Goal: Transaction & Acquisition: Purchase product/service

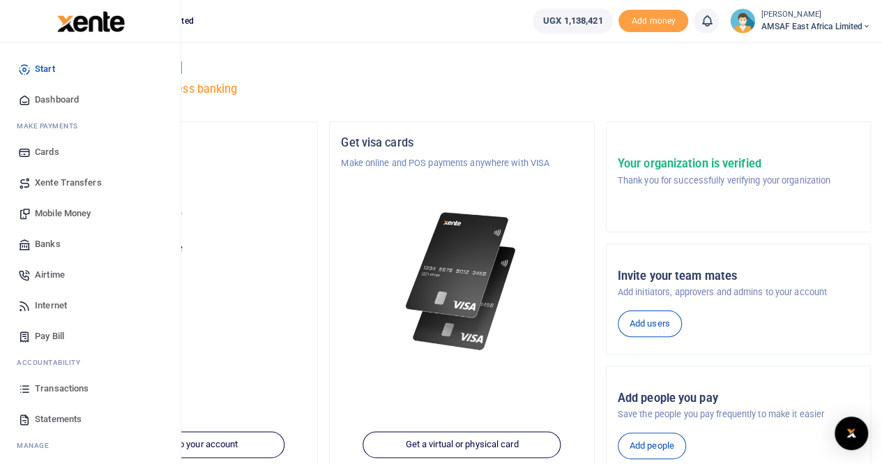
click at [45, 241] on span "Banks" at bounding box center [48, 244] width 26 height 14
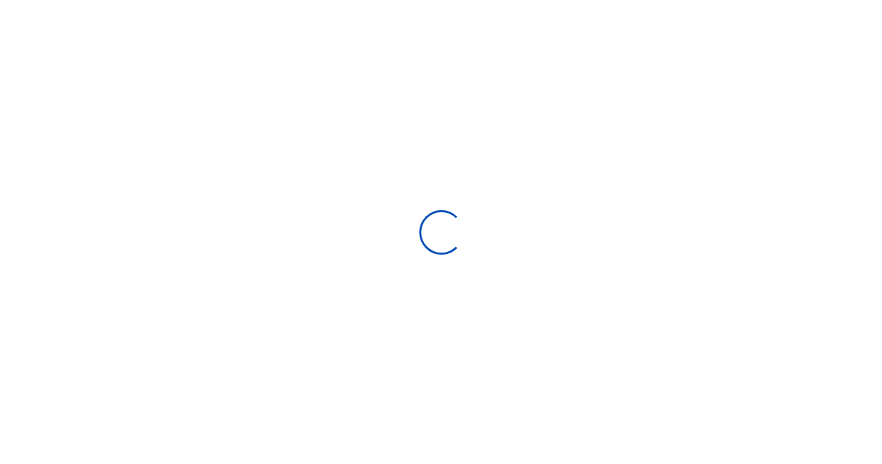
select select
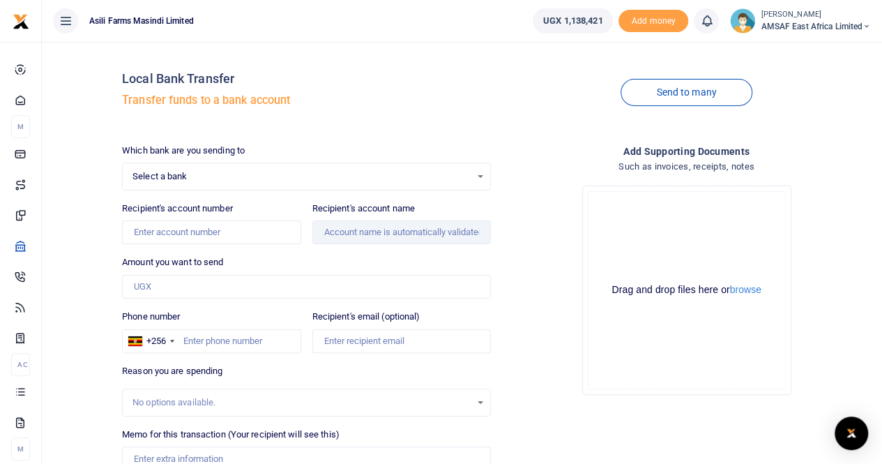
click at [236, 176] on span "Select a bank" at bounding box center [302, 176] width 338 height 14
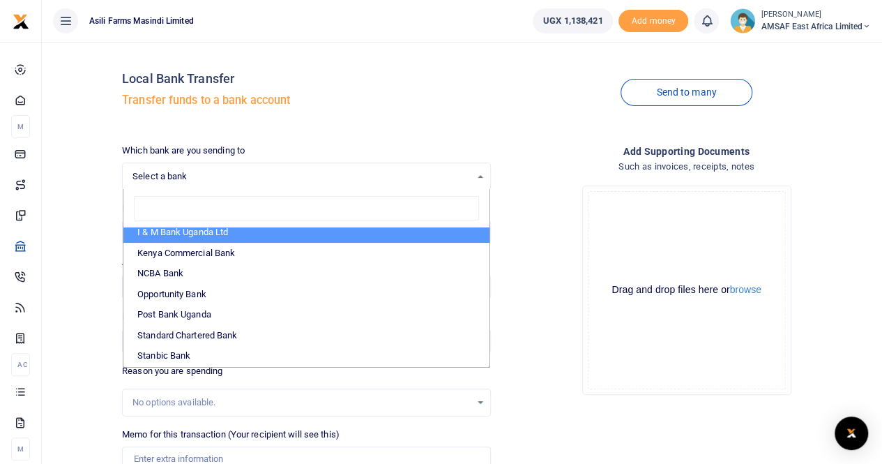
scroll to position [349, 0]
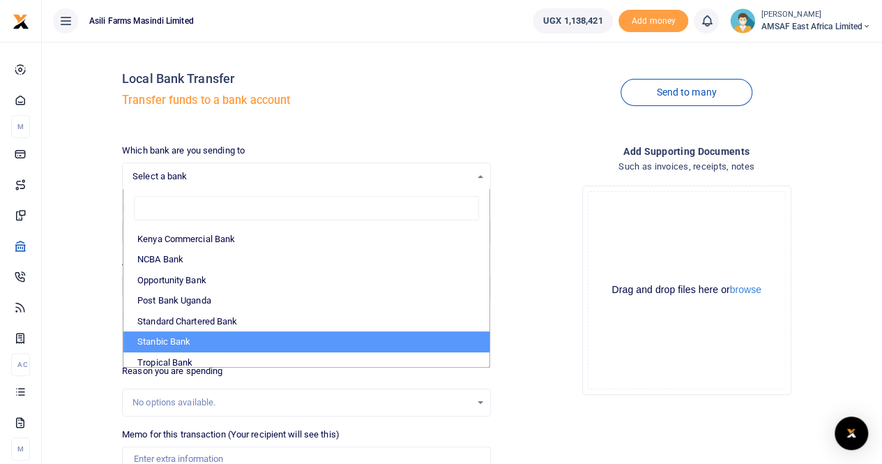
click at [183, 341] on li "Stanbic Bank" at bounding box center [306, 341] width 366 height 21
select select "STANBIC"
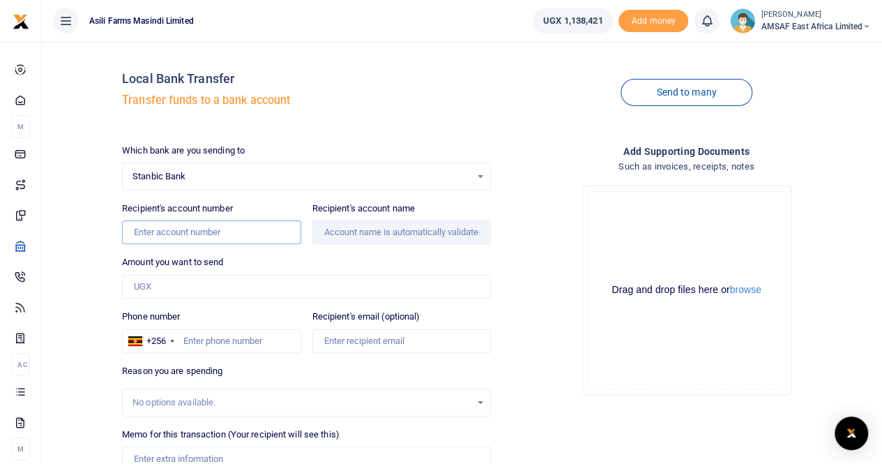
click at [193, 234] on input "Recipient's account number" at bounding box center [211, 232] width 179 height 24
paste input "9030003189383"
type input "9030003189383"
click at [223, 285] on input "Amount you want to send" at bounding box center [306, 287] width 369 height 24
type input "Ngaija Kutuza Deziderio"
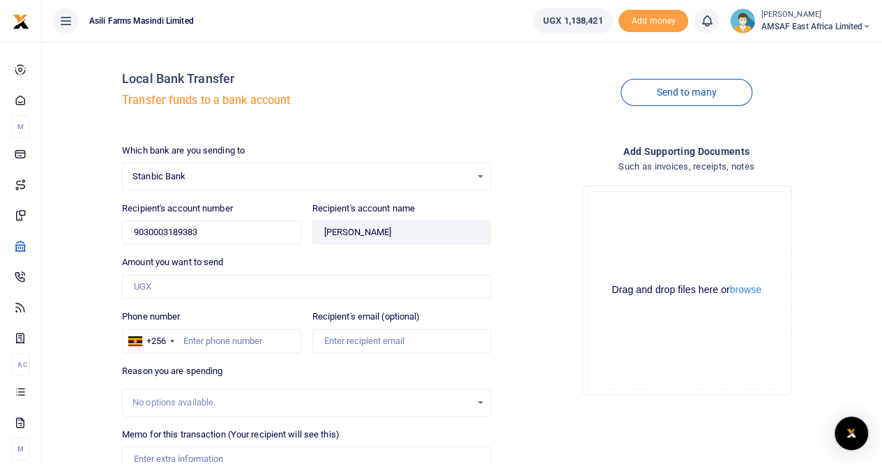
click at [239, 174] on span "Stanbic Bank" at bounding box center [302, 176] width 338 height 14
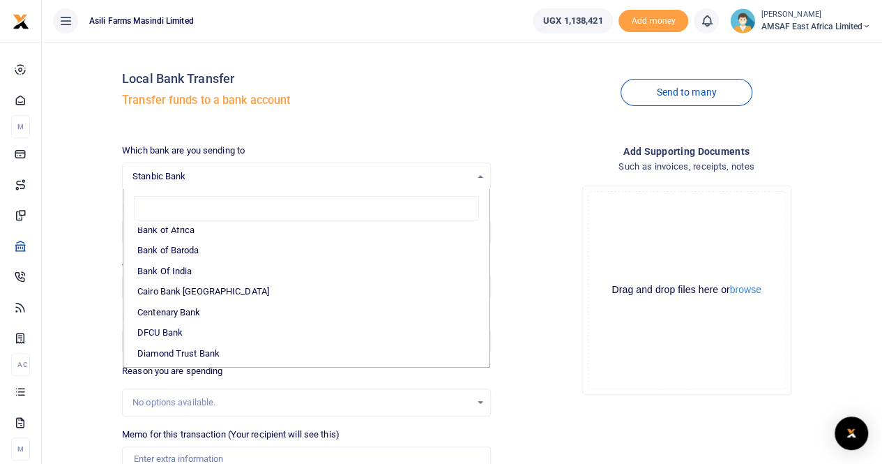
scroll to position [139, 0]
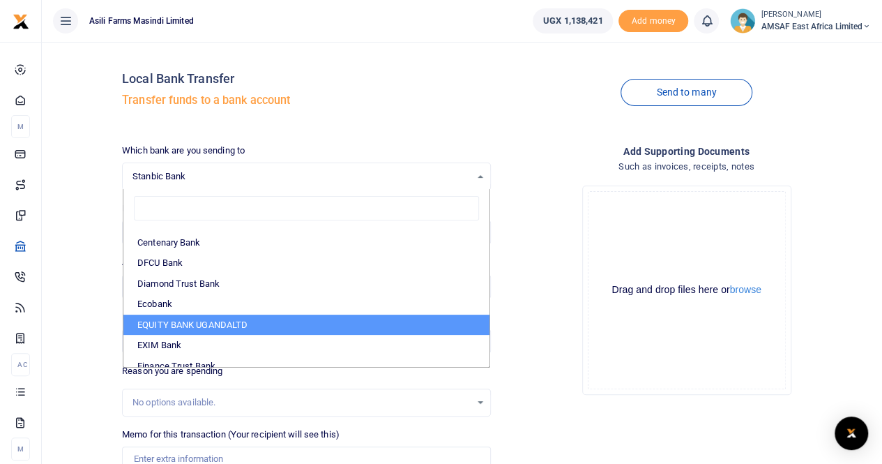
click at [186, 322] on li "EQUITY BANK UGANDALTD" at bounding box center [306, 325] width 366 height 21
select select "EQU"
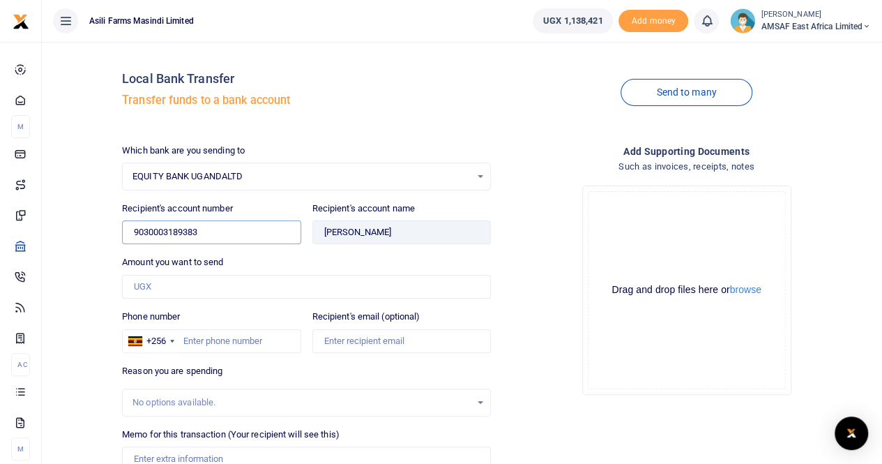
click at [204, 235] on input "9030003189383" at bounding box center [211, 232] width 179 height 24
type input "9"
paste input "10501034794485"
type input "10501034794485"
click at [199, 287] on input "Amount you want to send" at bounding box center [306, 287] width 369 height 24
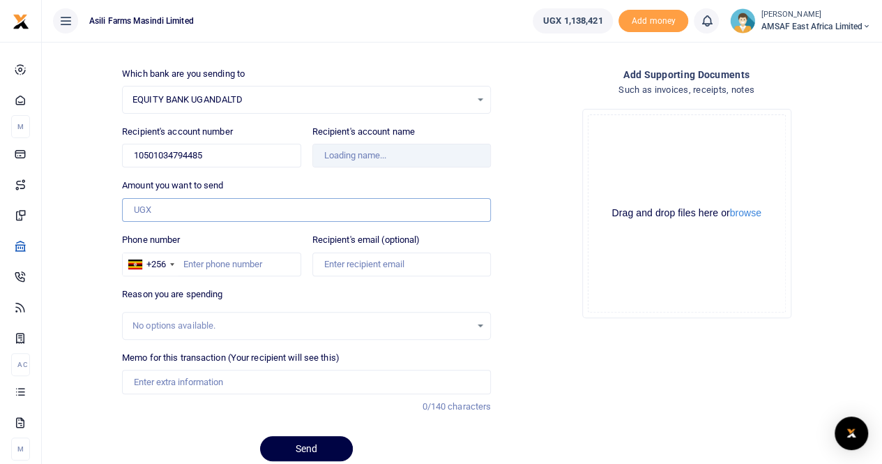
scroll to position [0, 0]
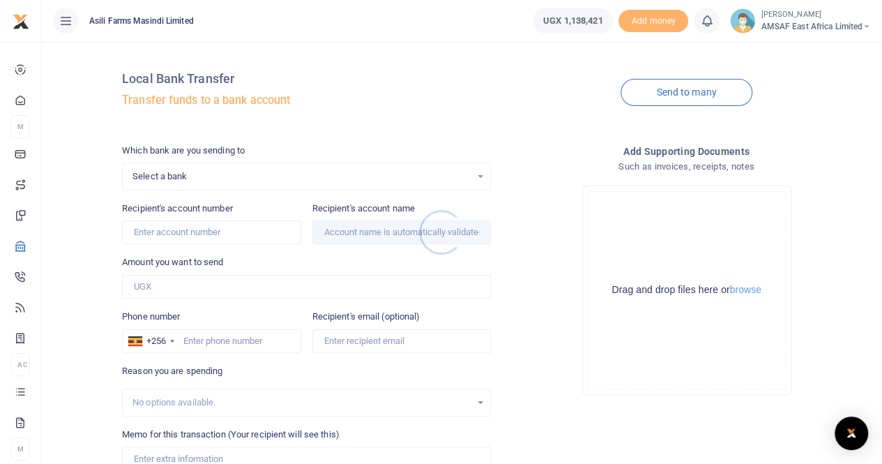
click at [204, 177] on div at bounding box center [441, 232] width 882 height 464
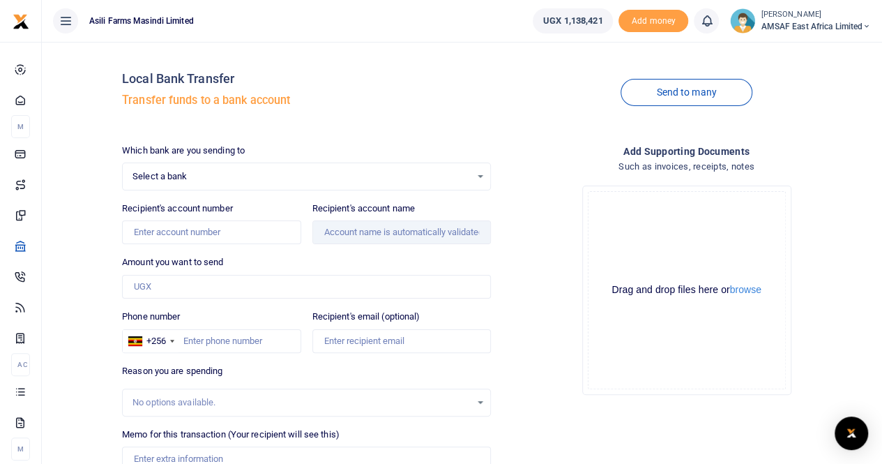
click at [204, 177] on div at bounding box center [441, 232] width 882 height 464
click at [464, 179] on span "Select a bank" at bounding box center [302, 176] width 338 height 14
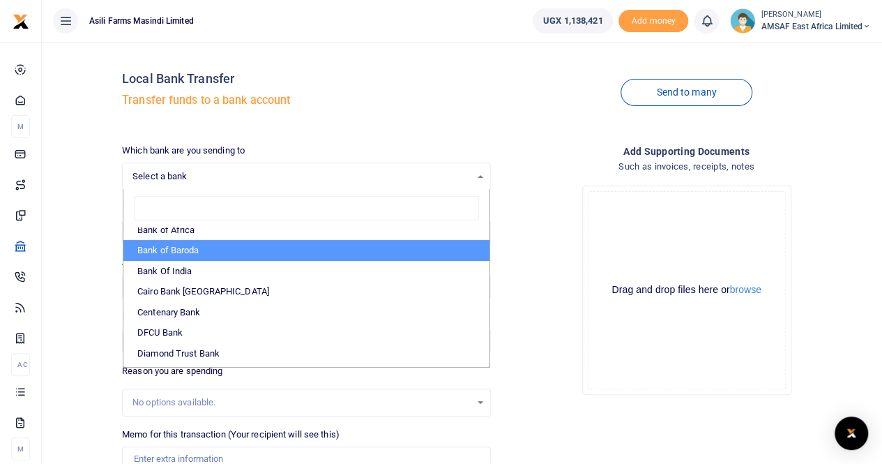
scroll to position [139, 0]
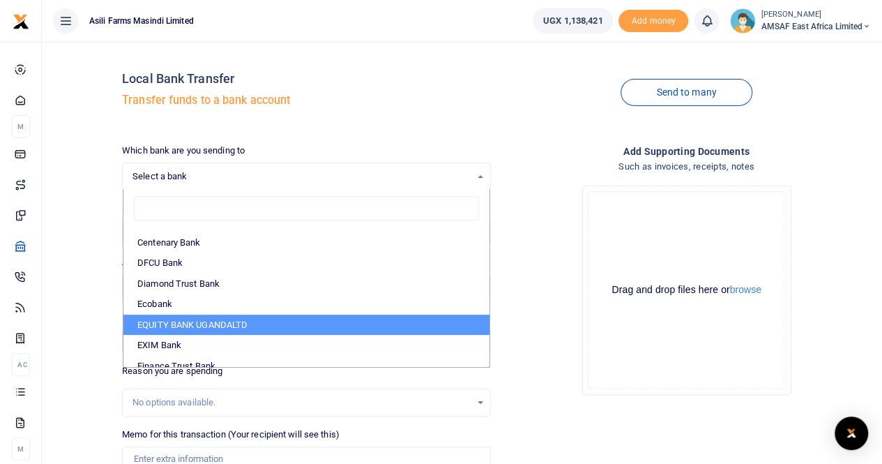
click at [236, 323] on li "EQUITY BANK UGANDALTD" at bounding box center [306, 325] width 366 height 21
select select "EQU"
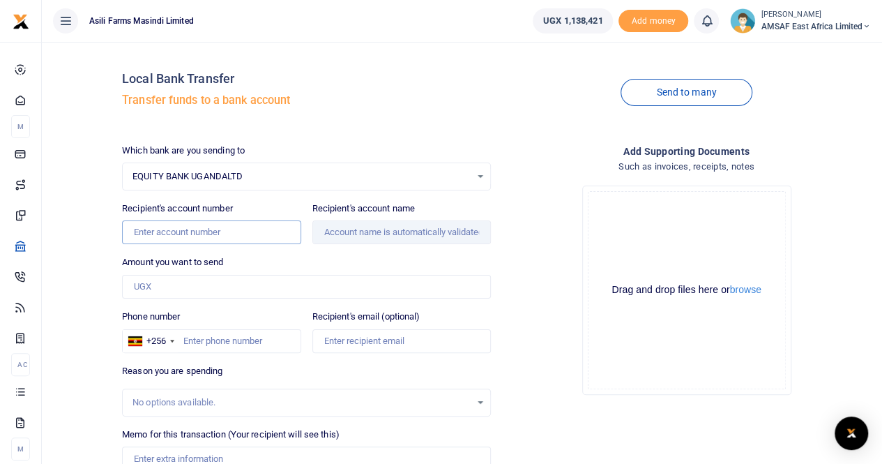
click at [180, 231] on input "Recipient's account number" at bounding box center [211, 232] width 179 height 24
paste input "10501034794485"
type input "10501034794485"
click at [225, 291] on input "Amount you want to send" at bounding box center [306, 287] width 369 height 24
click at [460, 176] on span "EQUITY BANK UGANDALTD" at bounding box center [302, 176] width 338 height 14
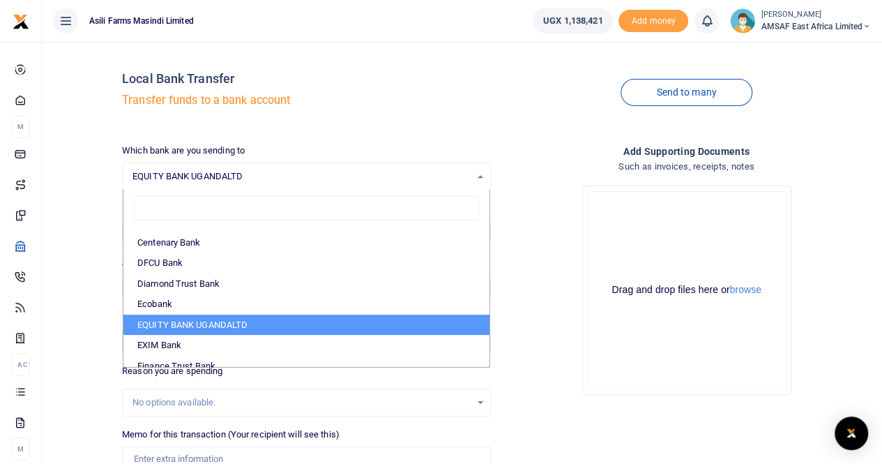
scroll to position [209, 0]
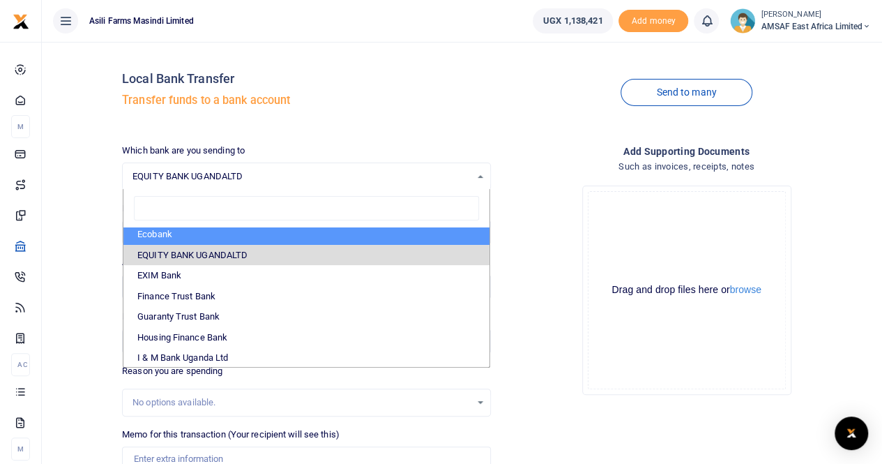
click at [533, 269] on div "Drop your files here Drag and drop files here or browse Powered by Uppy" at bounding box center [686, 290] width 369 height 232
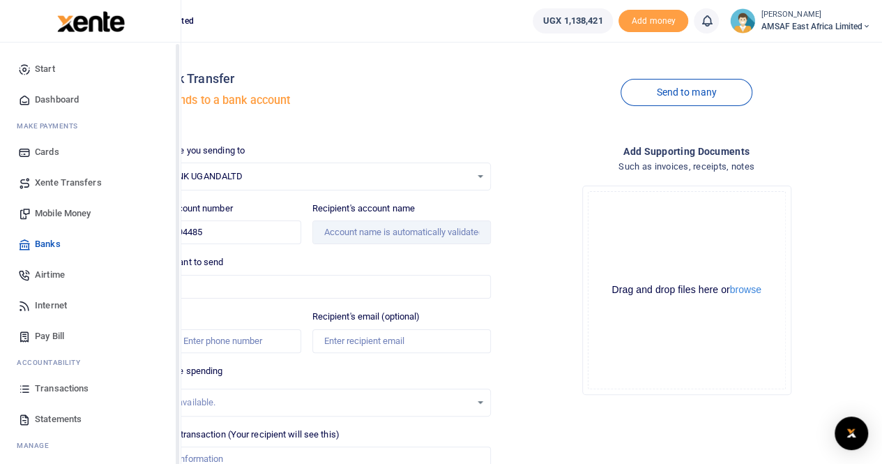
click at [38, 243] on span "Banks" at bounding box center [48, 244] width 26 height 14
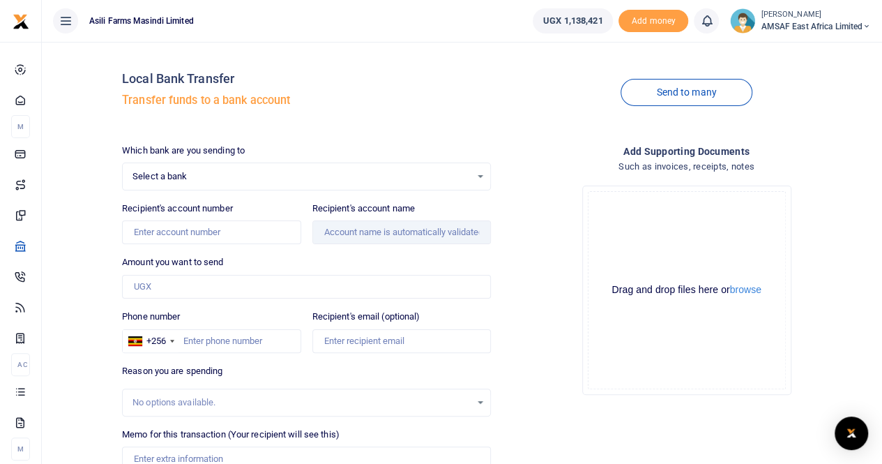
click at [296, 175] on span "Select a bank" at bounding box center [302, 176] width 338 height 14
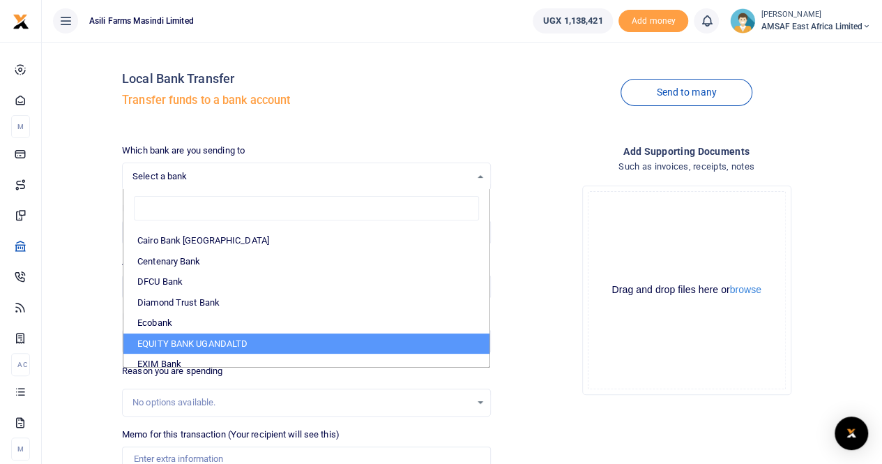
scroll to position [139, 0]
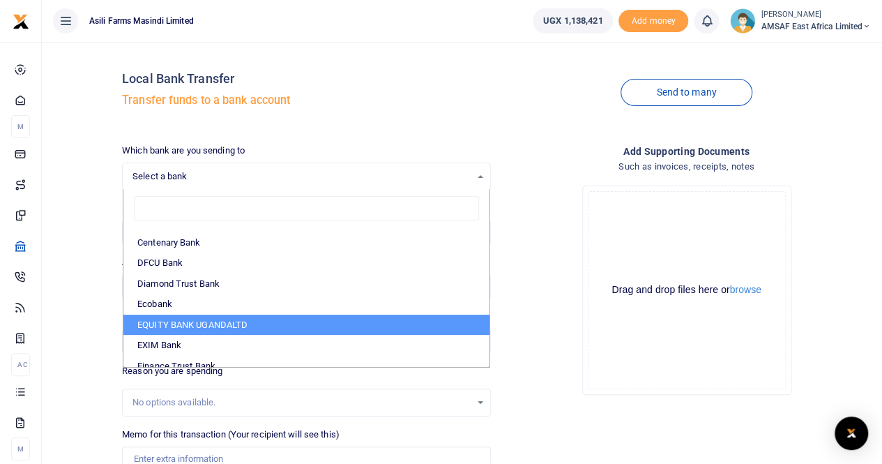
click at [195, 319] on li "EQUITY BANK UGANDALTD" at bounding box center [306, 325] width 366 height 21
select select "EQU"
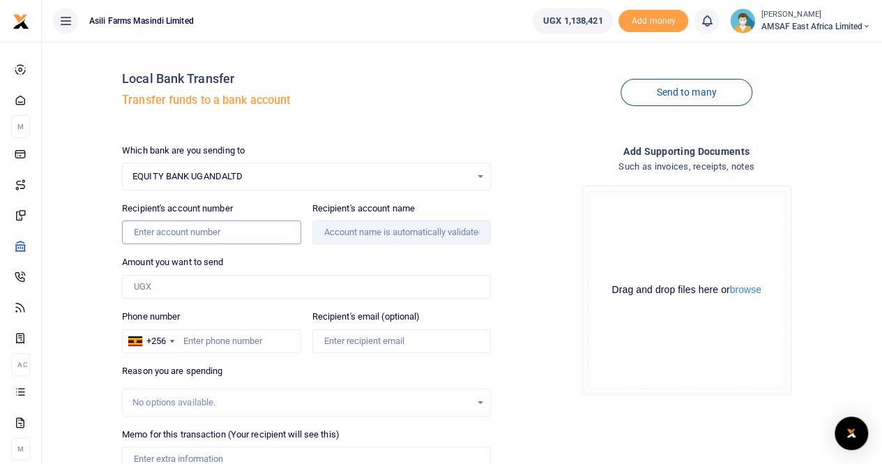
click at [177, 229] on input "Recipient's account number" at bounding box center [211, 232] width 179 height 24
paste input "10501034794485"
type input "10501034794485"
click at [212, 282] on input "Amount you want to send" at bounding box center [306, 287] width 369 height 24
click at [540, 242] on div "Drop your files here Drag and drop files here or browse Powered by Uppy" at bounding box center [686, 290] width 369 height 232
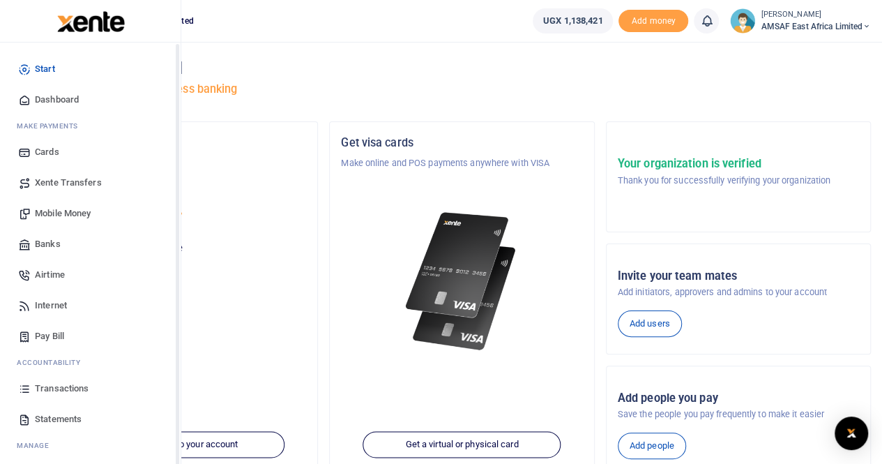
click at [33, 248] on link "Banks" at bounding box center [90, 244] width 158 height 31
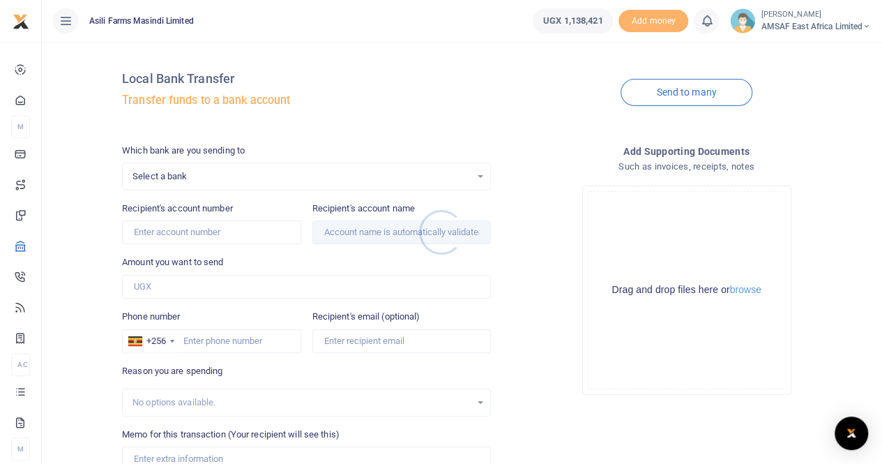
click at [318, 175] on div at bounding box center [441, 232] width 882 height 464
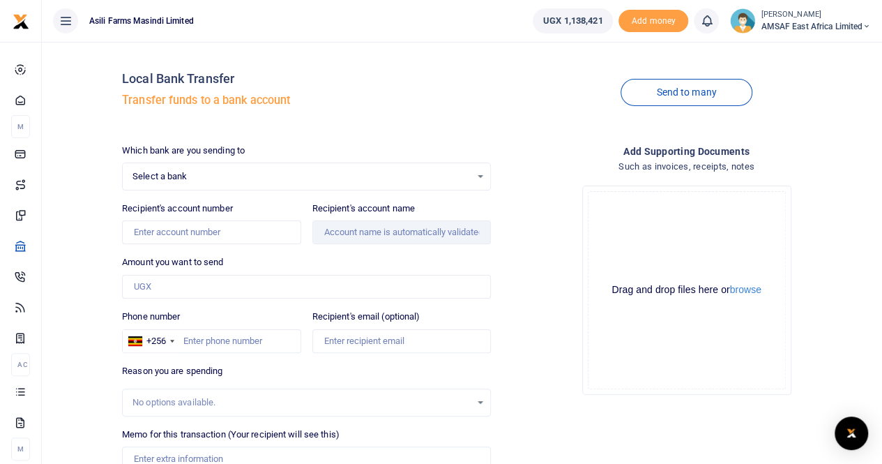
click at [481, 172] on div "Select a bank Select an option..." at bounding box center [307, 176] width 368 height 15
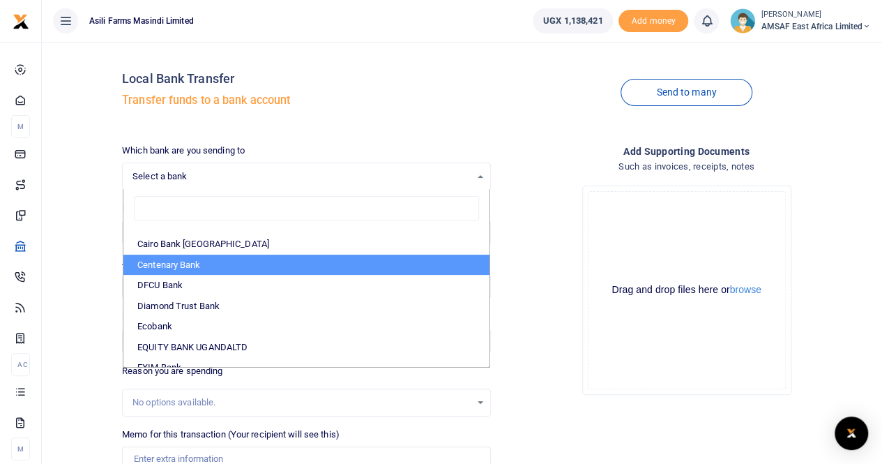
scroll to position [139, 0]
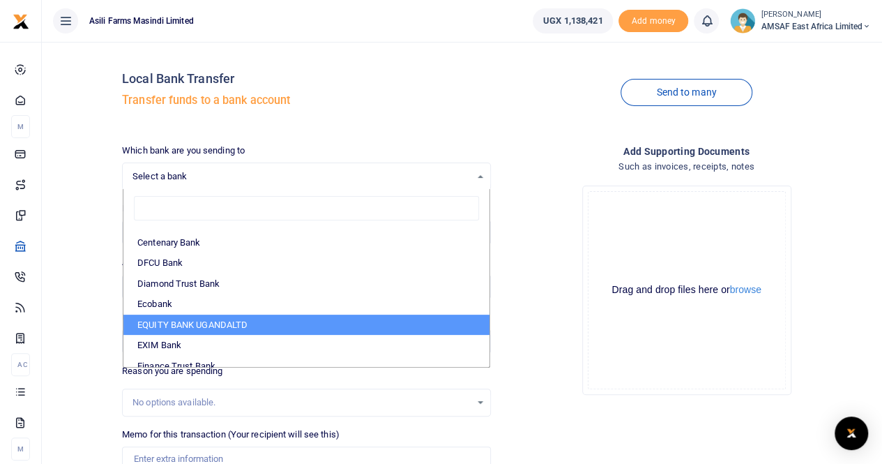
click at [234, 320] on li "EQUITY BANK UGANDALTD" at bounding box center [306, 325] width 366 height 21
select select "EQU"
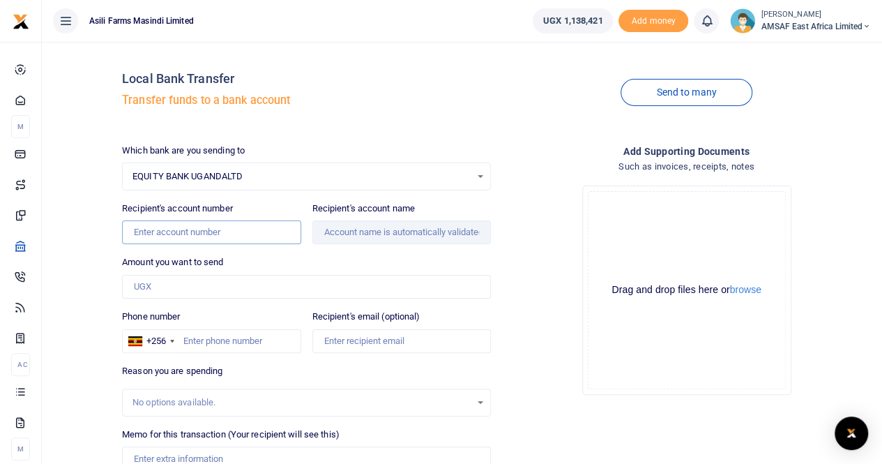
click at [218, 229] on input "Recipient's account number" at bounding box center [211, 232] width 179 height 24
paste input "10501034794485"
type input "10501034794485"
click at [202, 285] on input "Amount you want to send" at bounding box center [306, 287] width 369 height 24
